Goal: Book appointment/travel/reservation

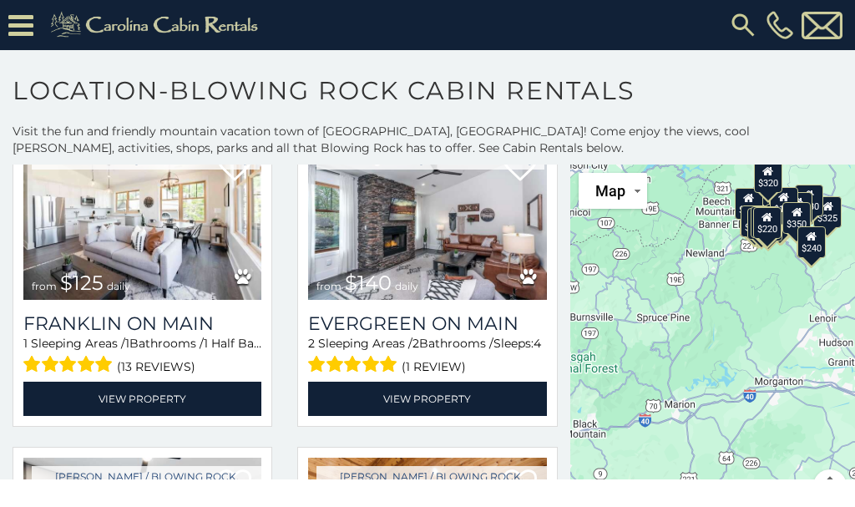
scroll to position [1070, 0]
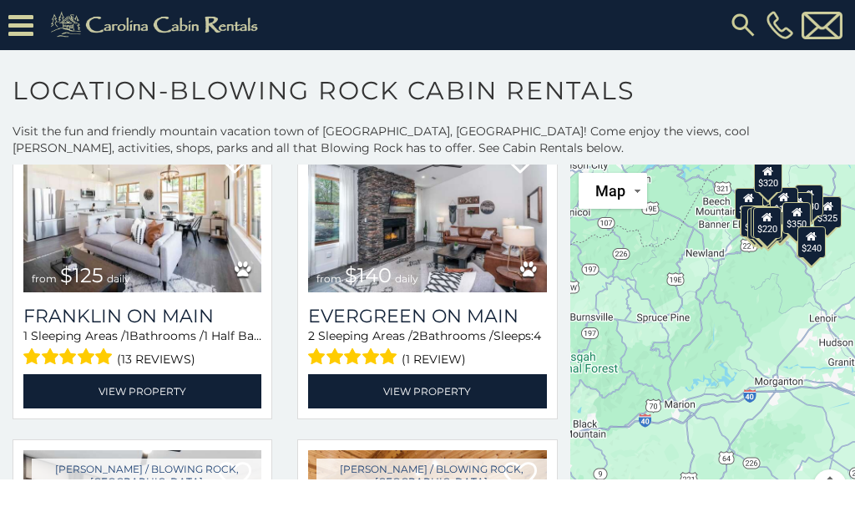
click at [418, 390] on link "View Property" at bounding box center [427, 391] width 238 height 34
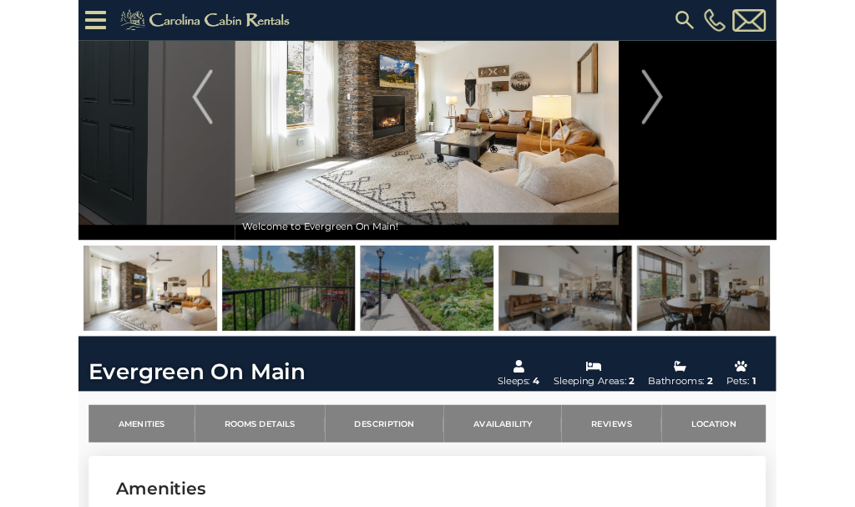
scroll to position [134, 0]
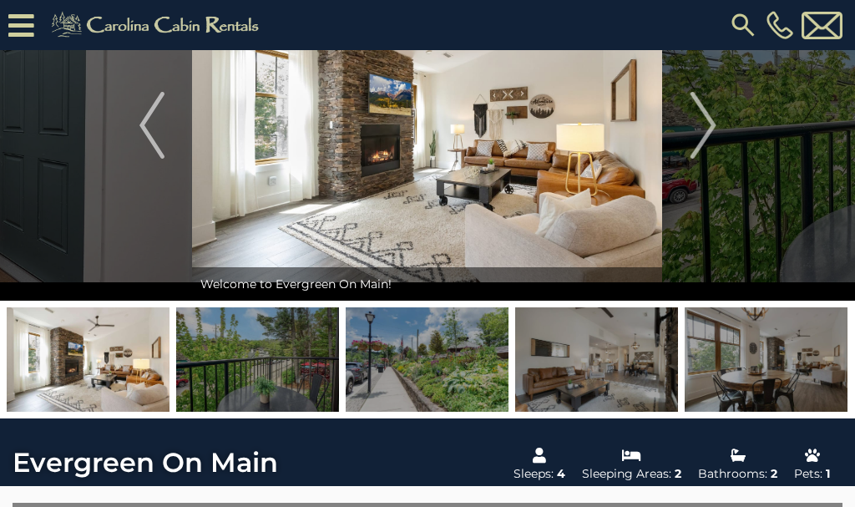
click at [282, 369] on img at bounding box center [257, 359] width 163 height 104
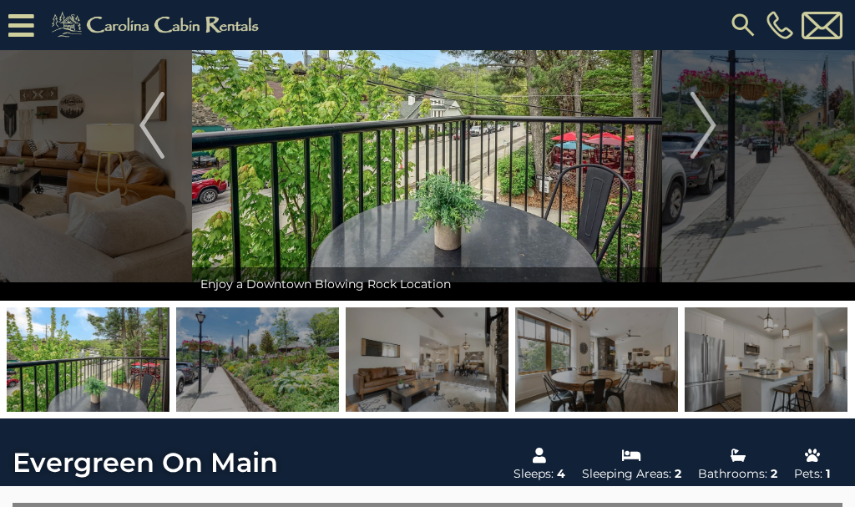
click at [397, 355] on img at bounding box center [427, 359] width 163 height 104
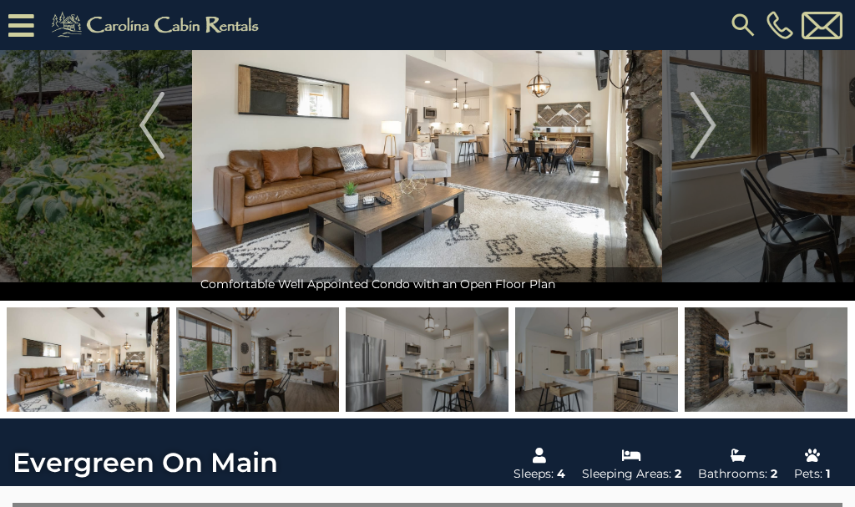
click at [414, 366] on img at bounding box center [427, 359] width 163 height 104
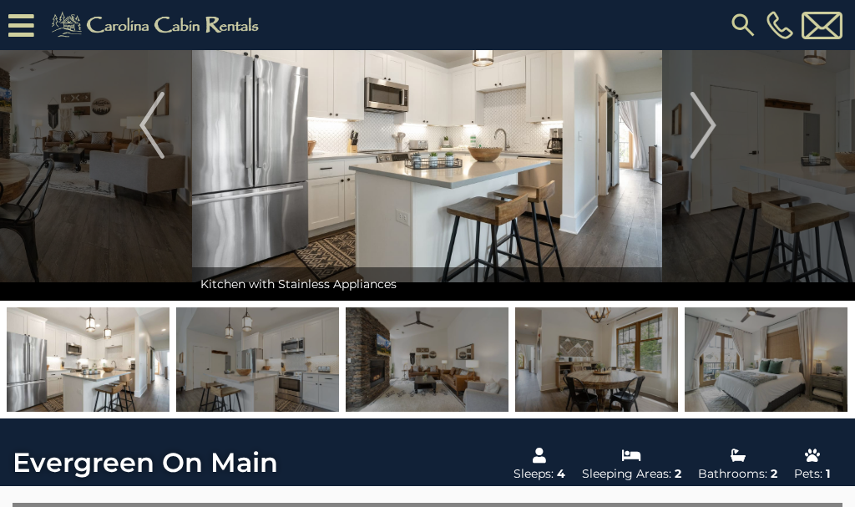
click at [427, 363] on img at bounding box center [427, 359] width 163 height 104
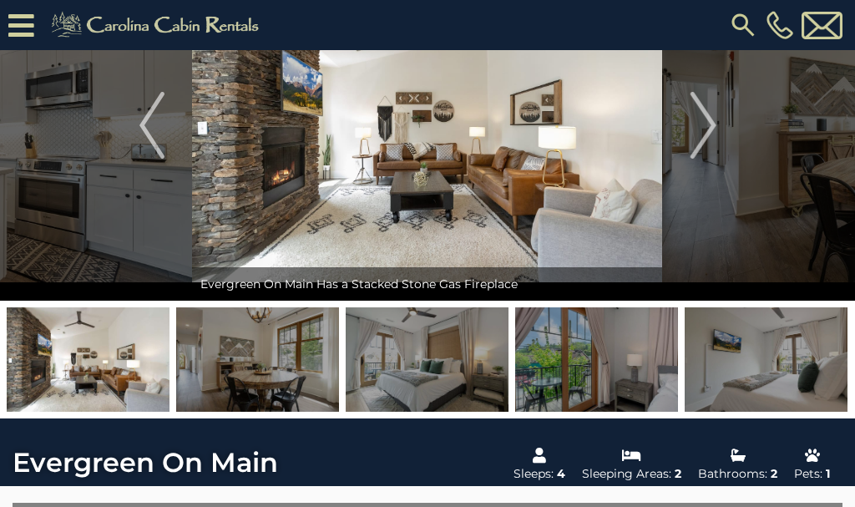
click at [426, 367] on img at bounding box center [427, 359] width 163 height 104
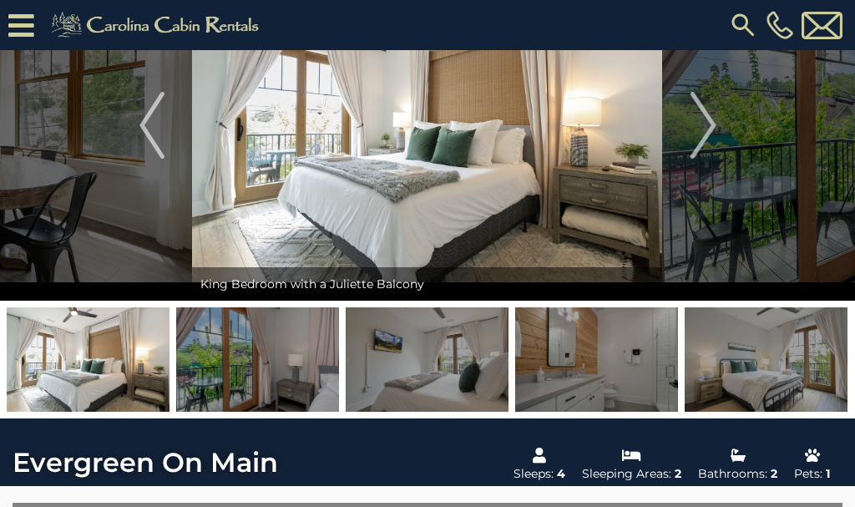
click at [418, 371] on img at bounding box center [427, 359] width 163 height 104
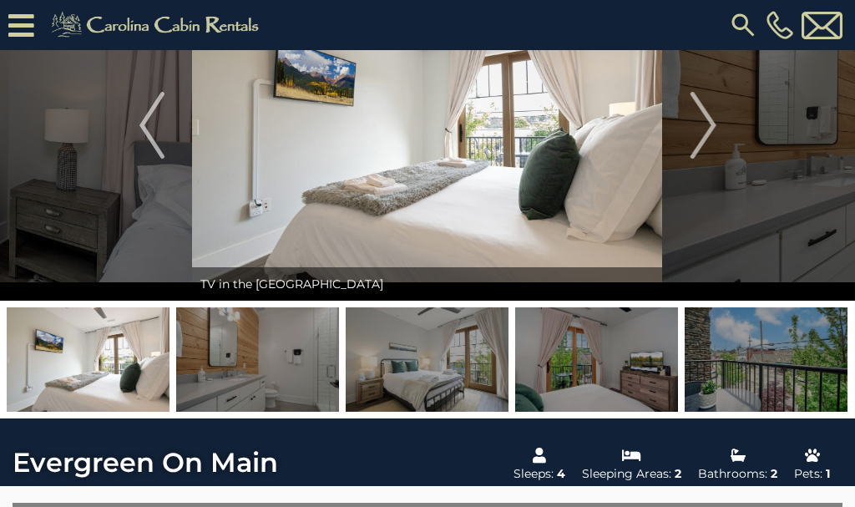
click at [424, 363] on img at bounding box center [427, 359] width 163 height 104
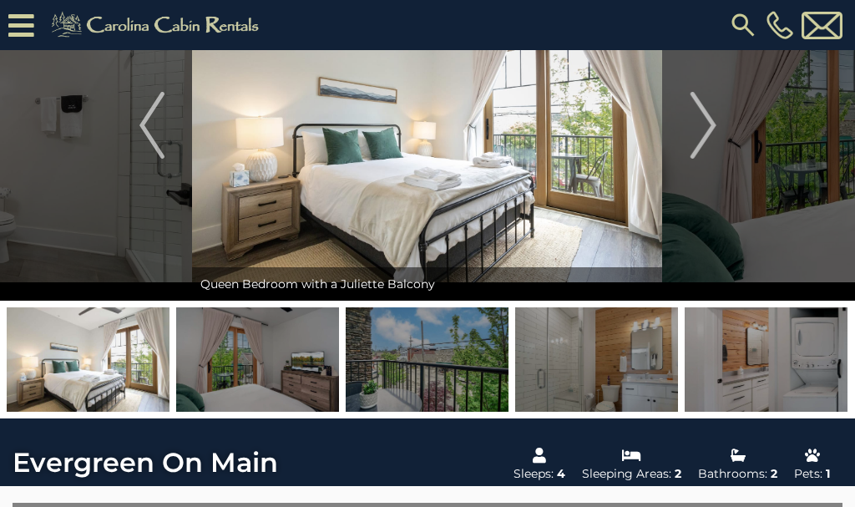
click at [575, 358] on img at bounding box center [596, 359] width 163 height 104
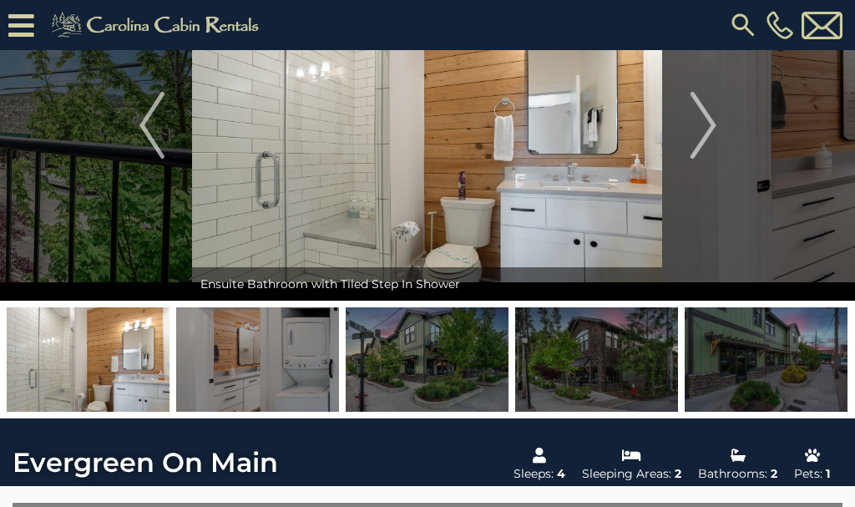
click at [585, 373] on img at bounding box center [596, 359] width 163 height 104
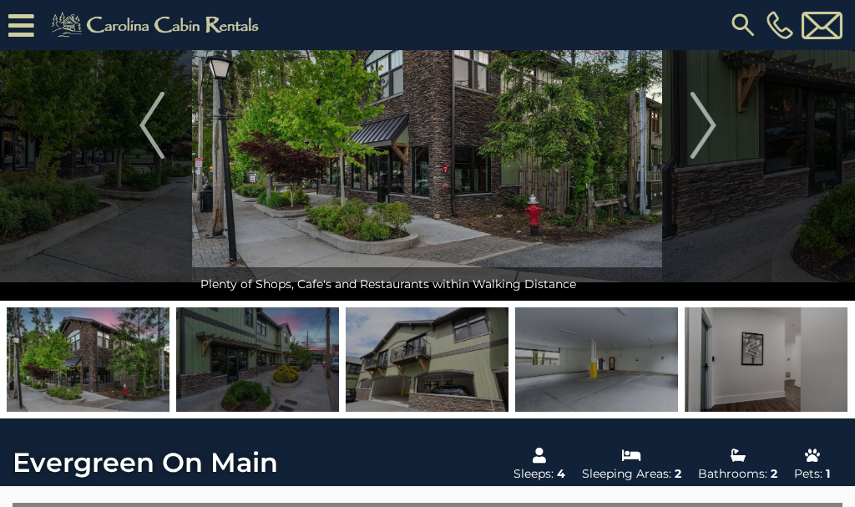
click at [617, 362] on img at bounding box center [596, 359] width 163 height 104
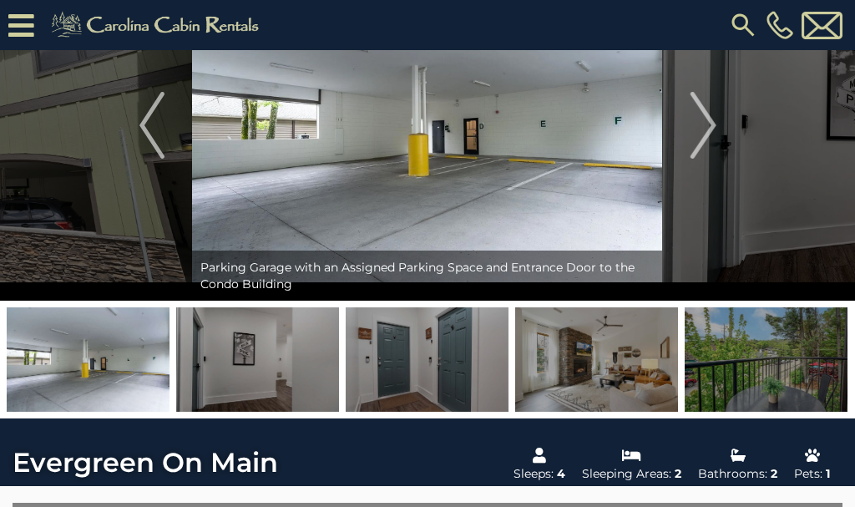
click at [614, 357] on img at bounding box center [596, 359] width 163 height 104
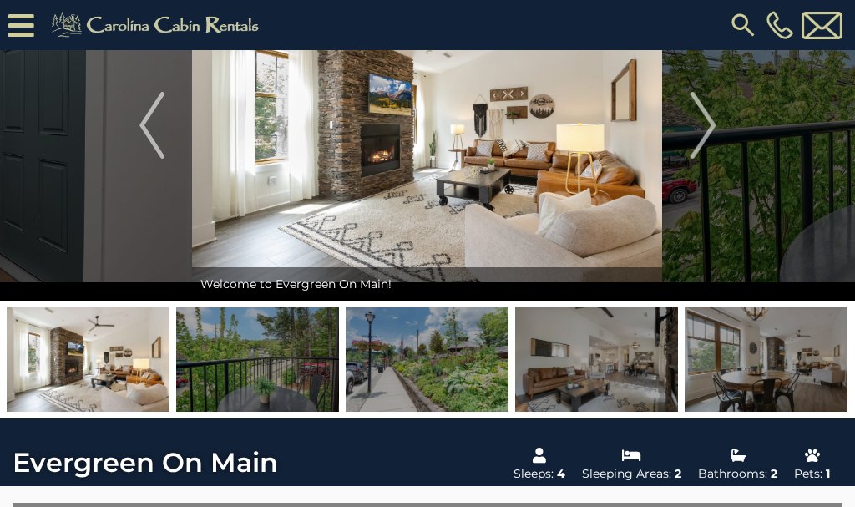
click at [718, 341] on img at bounding box center [766, 359] width 163 height 104
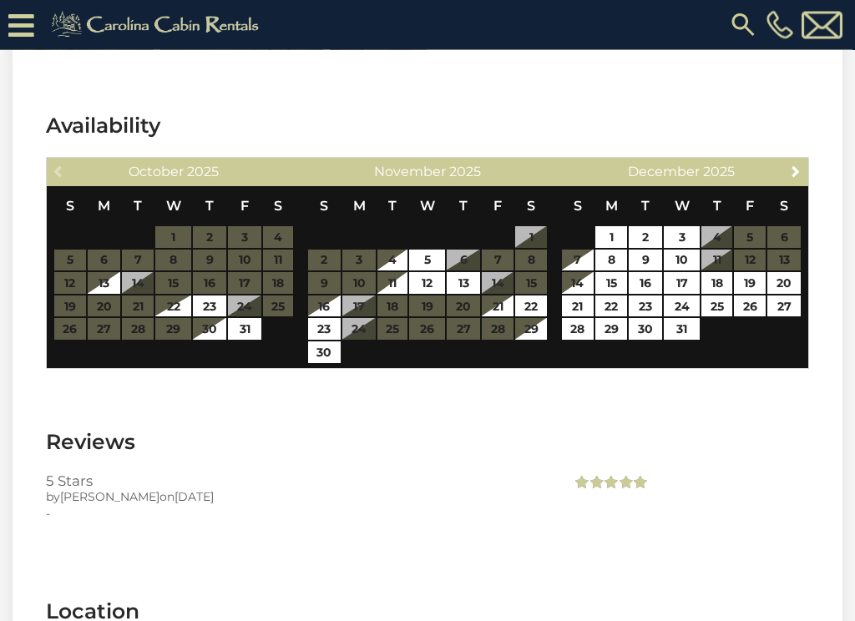
scroll to position [2039, 0]
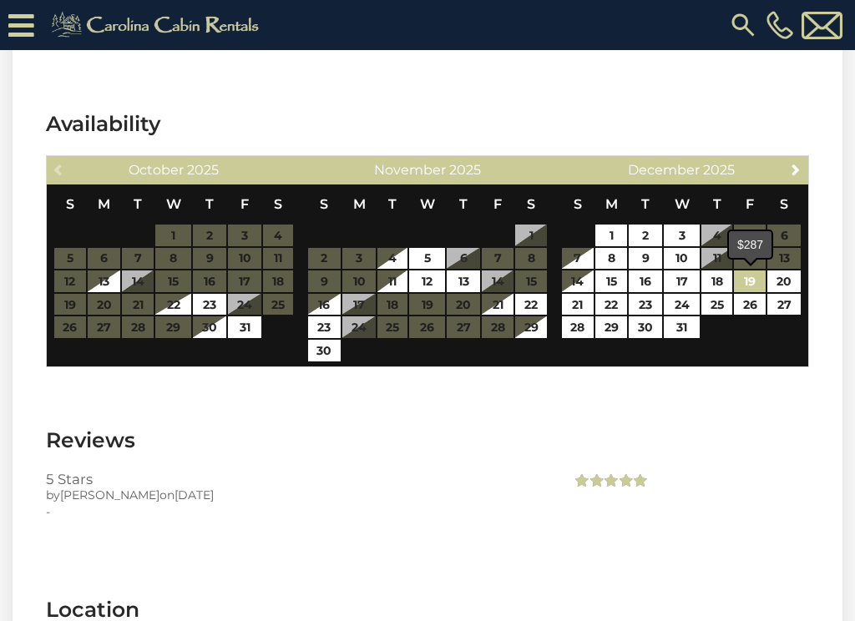
click at [747, 281] on link "19" at bounding box center [750, 282] width 32 height 22
type input "**********"
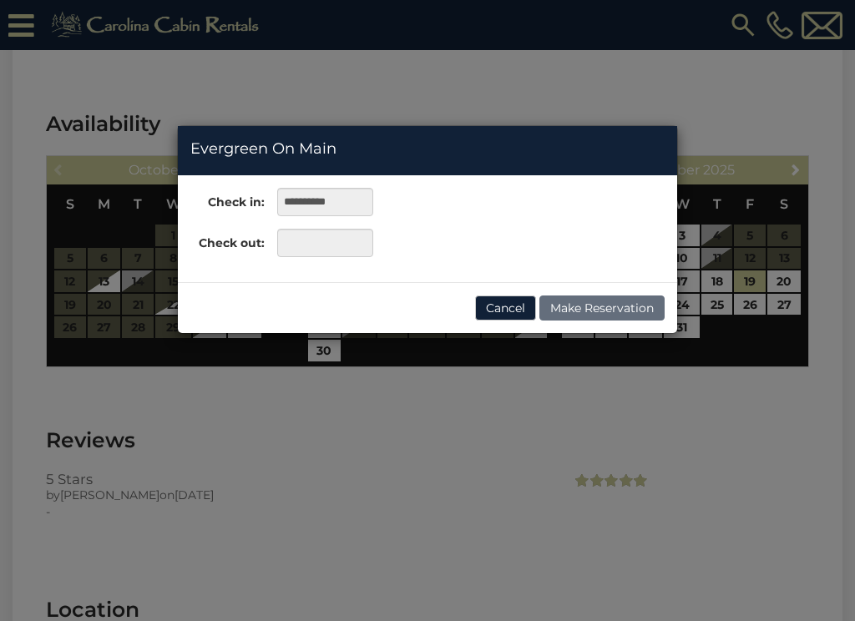
click at [504, 314] on button "Cancel" at bounding box center [505, 308] width 61 height 25
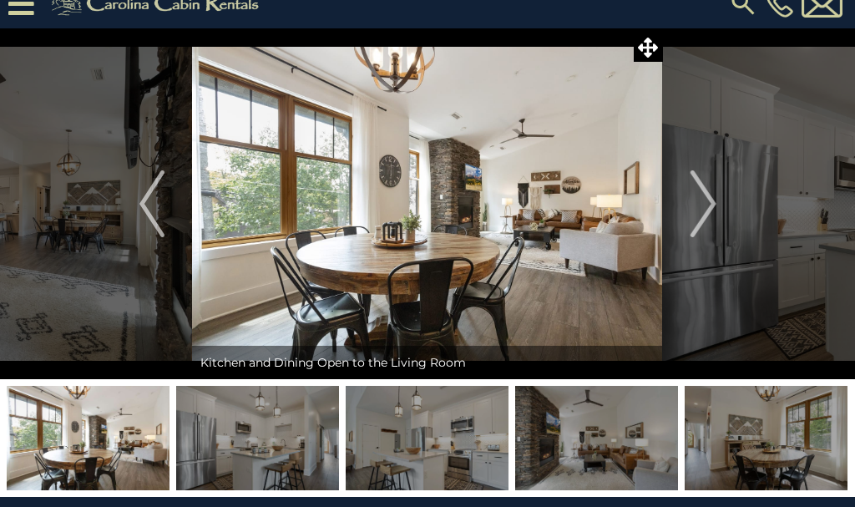
scroll to position [0, 0]
